Goal: Task Accomplishment & Management: Manage account settings

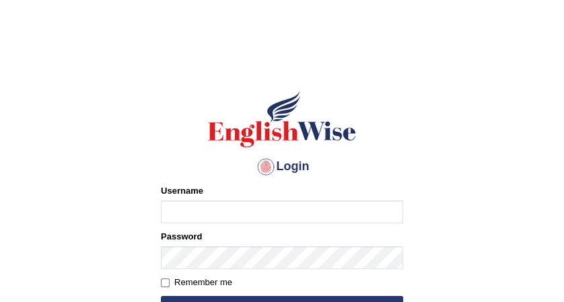
type input "mohand_parramatta"
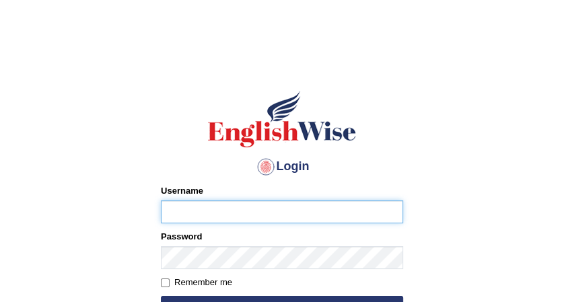
click at [295, 213] on input "Username" at bounding box center [282, 211] width 242 height 23
type input "mohand_parramatta"
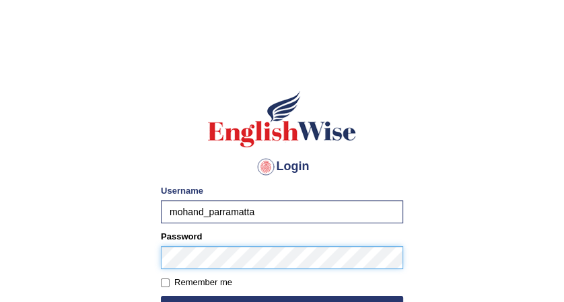
scroll to position [180, 0]
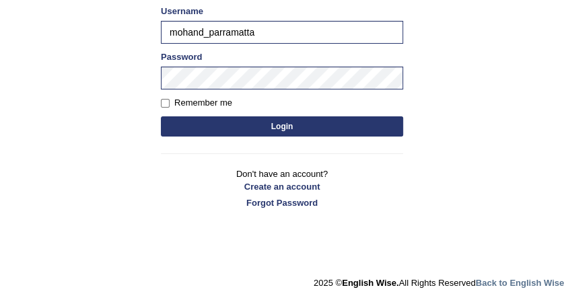
click at [258, 133] on button "Login" at bounding box center [282, 126] width 242 height 20
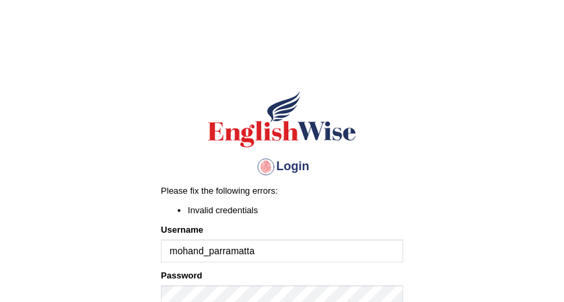
scroll to position [209, 0]
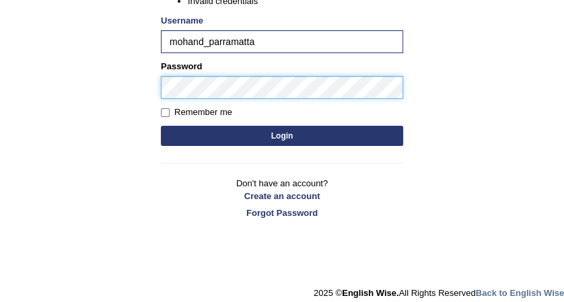
click at [161, 126] on button "Login" at bounding box center [282, 136] width 242 height 20
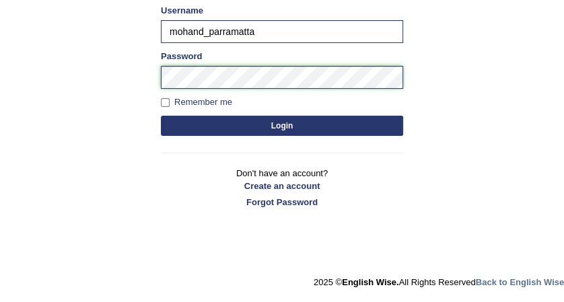
scroll to position [169, 0]
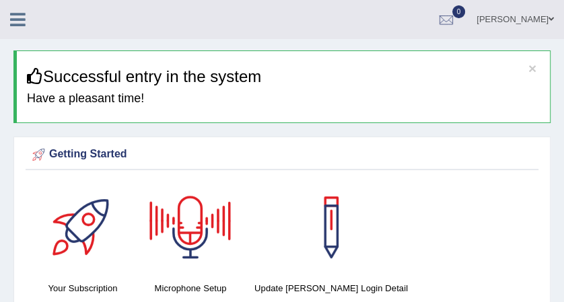
click at [9, 21] on link at bounding box center [18, 18] width 36 height 20
